Goal: Task Accomplishment & Management: Manage account settings

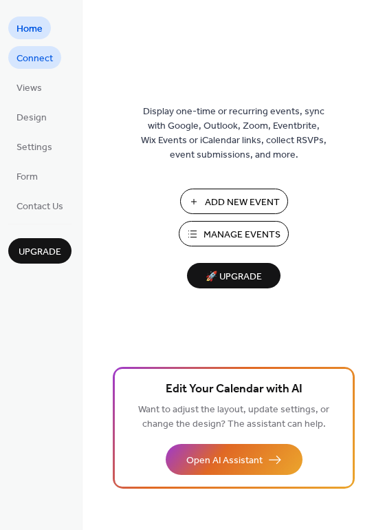
click at [39, 65] on span "Connect" at bounding box center [35, 59] width 36 height 14
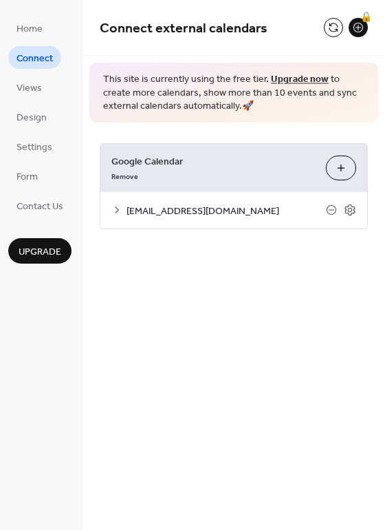
click at [231, 212] on span "[EMAIL_ADDRESS][DOMAIN_NAME]" at bounding box center [226, 211] width 199 height 14
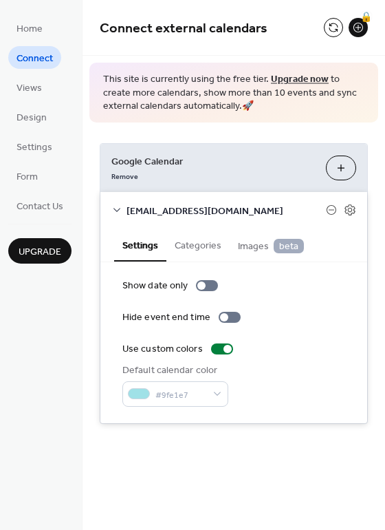
click at [285, 376] on div "Default calendar color #9fe1e7" at bounding box center [233, 384] width 223 height 43
click at [222, 352] on div at bounding box center [222, 348] width 22 height 11
click at [219, 355] on label "Use custom colors" at bounding box center [180, 349] width 116 height 14
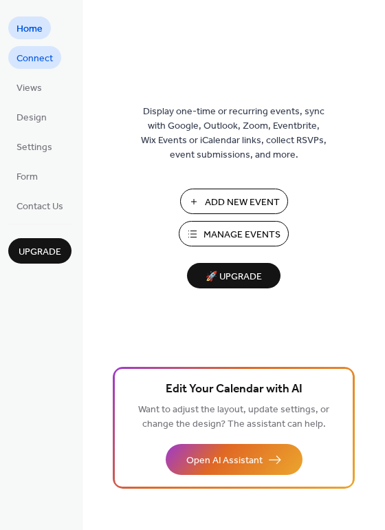
click at [43, 59] on span "Connect" at bounding box center [35, 59] width 36 height 14
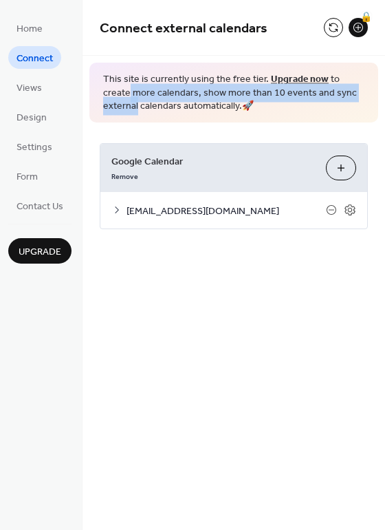
drag, startPoint x: 381, startPoint y: 61, endPoint x: 385, endPoint y: 97, distance: 36.7
click at [384, 97] on html "Home Connect Views Design Settings Form Contact Us Upgrade Connect Upgrade Conn…" at bounding box center [192, 265] width 385 height 530
click at [336, 27] on button at bounding box center [333, 27] width 19 height 19
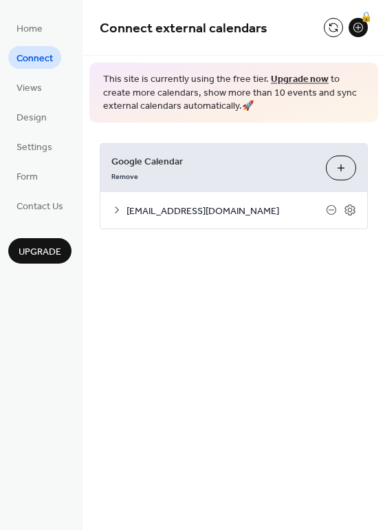
drag, startPoint x: 382, startPoint y: 43, endPoint x: 378, endPoint y: -3, distance: 46.2
click at [378, 0] on html "Home Connect Views Design Settings Form Contact Us Upgrade Connect Upgrade Conn…" at bounding box center [192, 265] width 385 height 530
drag, startPoint x: 358, startPoint y: 26, endPoint x: 282, endPoint y: 21, distance: 75.8
click at [282, 21] on span "Connect external calendars" at bounding box center [212, 29] width 224 height 28
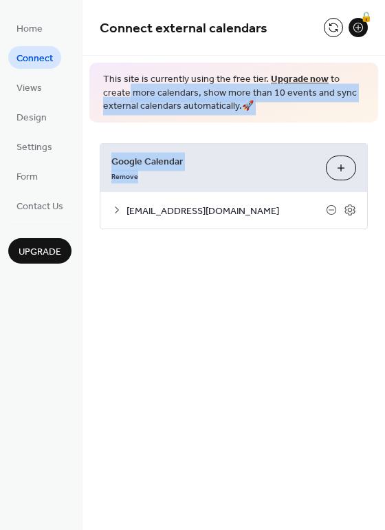
drag, startPoint x: 381, startPoint y: 78, endPoint x: 380, endPoint y: 183, distance: 105.2
click at [380, 183] on div "Connect external calendars 🔒 This site is currently using the free tier. Upgrad…" at bounding box center [234, 135] width 303 height 270
click at [282, 128] on div "Google Calendar Remove Choose Calendars churchofgodnewtonks@gmail.com Settings …" at bounding box center [234, 185] width 303 height 127
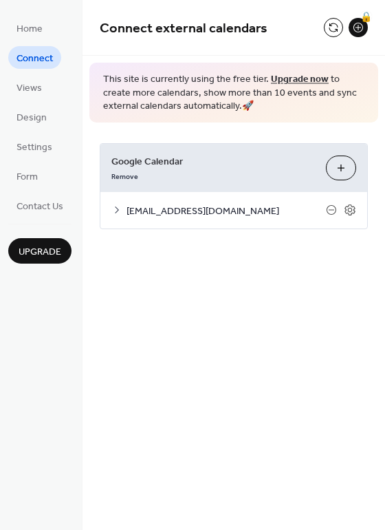
click at [198, 197] on div "[EMAIL_ADDRESS][DOMAIN_NAME]" at bounding box center [233, 210] width 267 height 36
click at [113, 207] on icon at bounding box center [116, 209] width 11 height 11
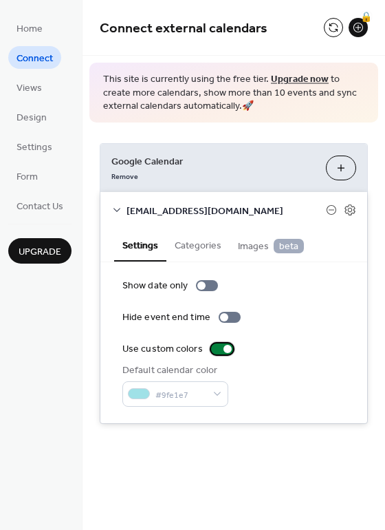
click at [226, 353] on div at bounding box center [222, 348] width 22 height 11
click at [223, 351] on div at bounding box center [222, 348] width 22 height 11
click at [214, 248] on button "Categories" at bounding box center [197, 244] width 63 height 32
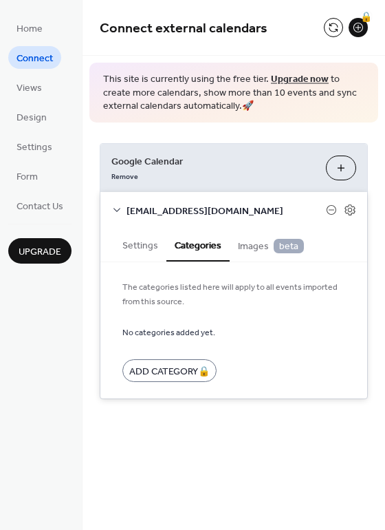
click at [140, 254] on button "Settings" at bounding box center [140, 244] width 52 height 32
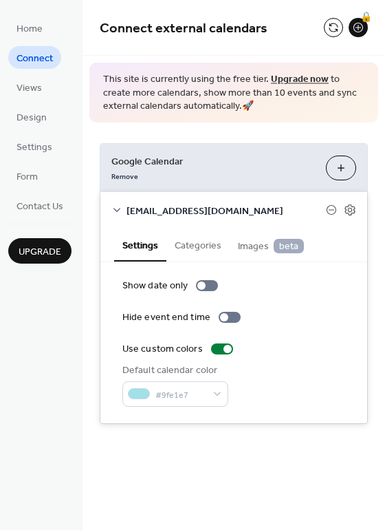
click at [335, 34] on button at bounding box center [333, 27] width 19 height 19
